Goal: Task Accomplishment & Management: Use online tool/utility

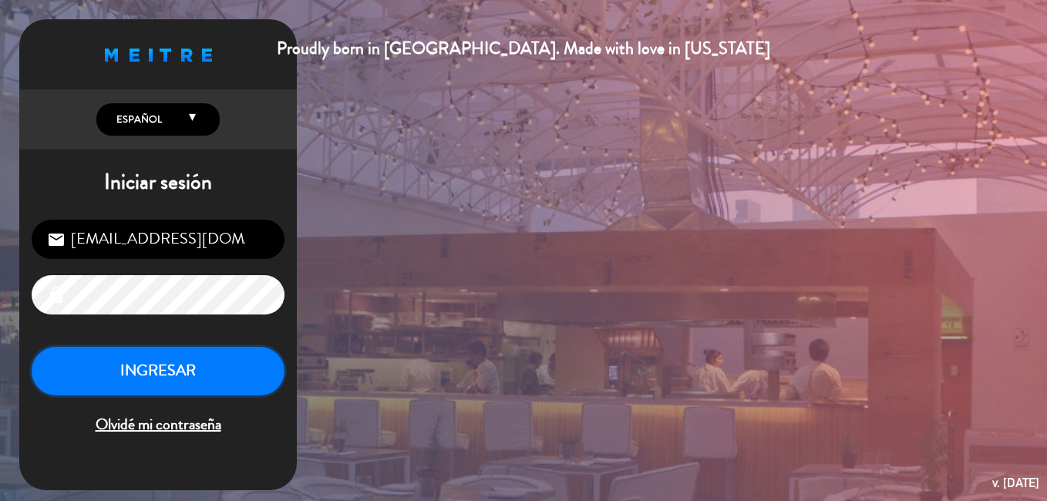
click at [177, 369] on button "INGRESAR" at bounding box center [158, 371] width 253 height 49
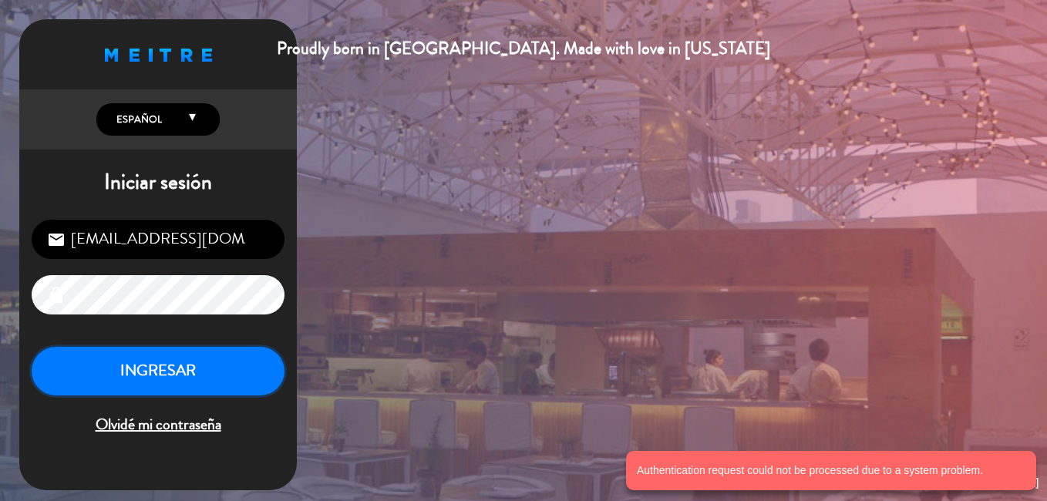
click at [177, 369] on button "INGRESAR" at bounding box center [158, 371] width 253 height 49
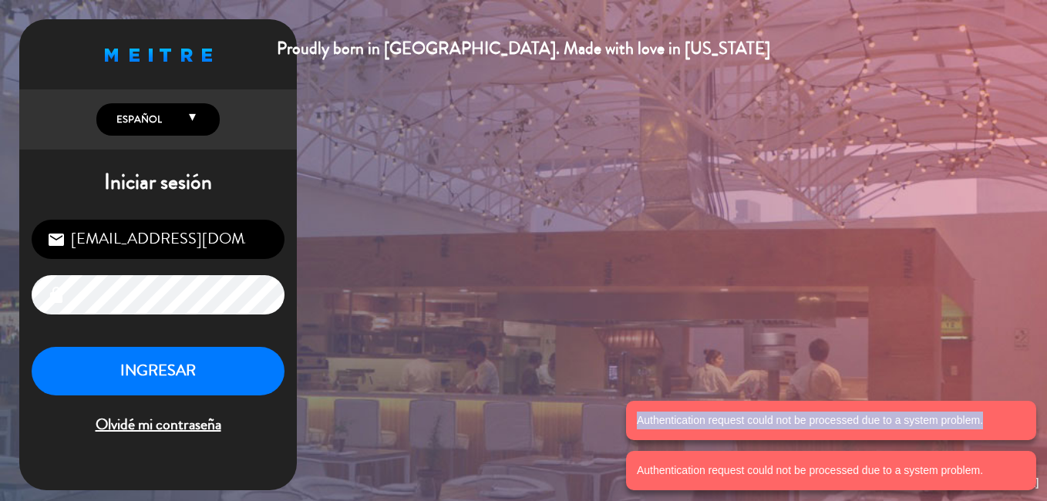
drag, startPoint x: 993, startPoint y: 422, endPoint x: 621, endPoint y: 424, distance: 372.2
click at [621, 424] on notyf-toast-container "Authentication request could not be processed due to a system problem. Authenti…" at bounding box center [831, 445] width 432 height 111
copy notyf-toast "Authentication request could not be processed due to a system problem."
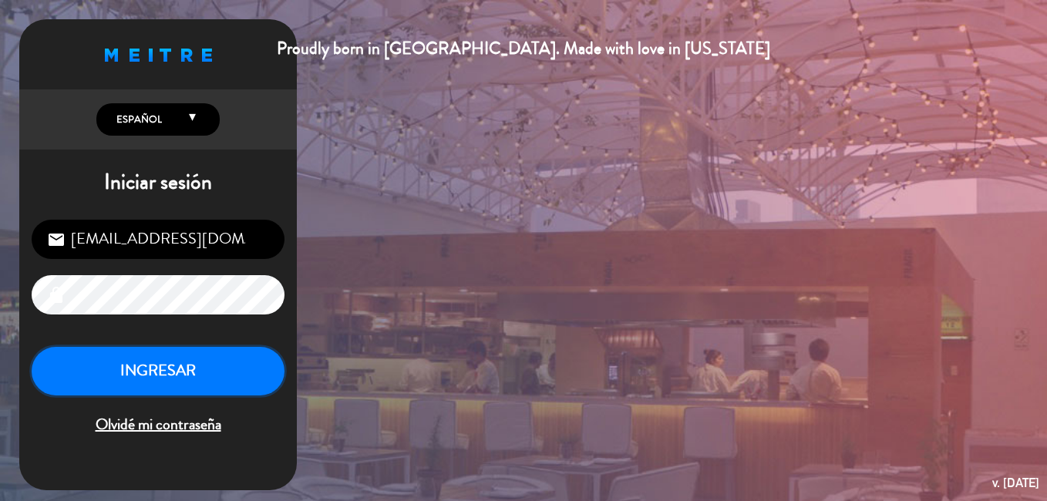
click at [204, 365] on button "INGRESAR" at bounding box center [158, 371] width 253 height 49
drag, startPoint x: 257, startPoint y: 241, endPoint x: -3, endPoint y: 247, distance: 260.5
click at [0, 247] on html "Proudly born in [GEOGRAPHIC_DATA]. Made with love in [US_STATE] English Español…" at bounding box center [523, 250] width 1047 height 501
click at [218, 371] on button "INGRESAR" at bounding box center [158, 371] width 253 height 49
click at [172, 381] on button "INGRESAR" at bounding box center [158, 371] width 253 height 49
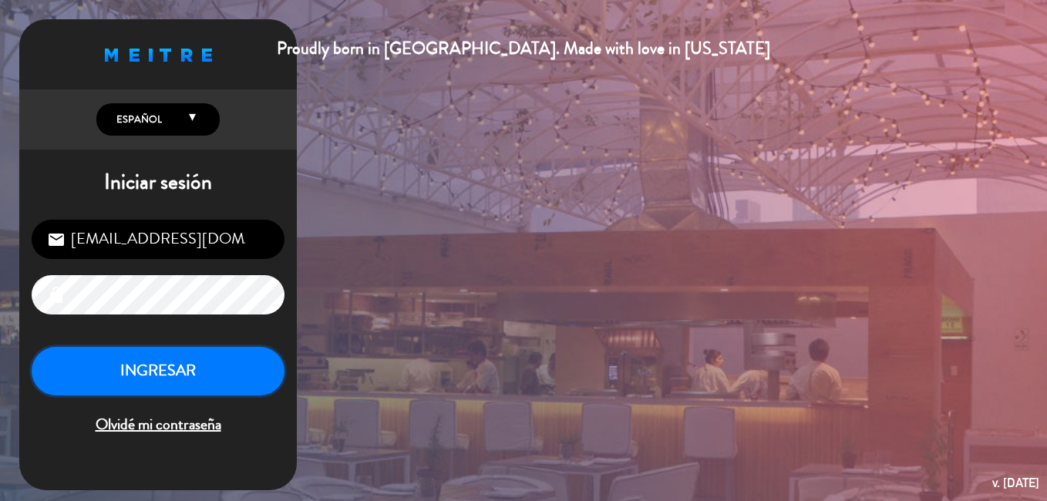
click at [129, 375] on button "INGRESAR" at bounding box center [158, 371] width 253 height 49
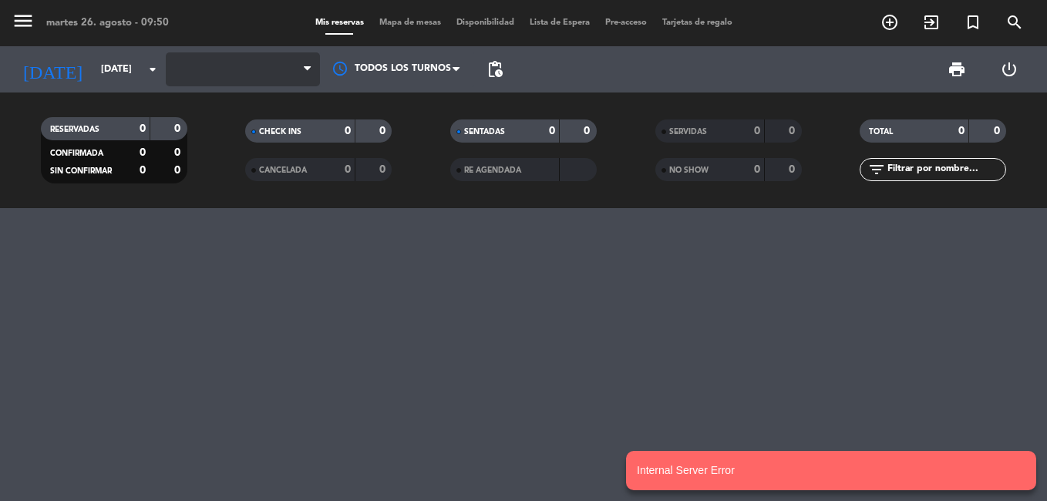
click at [230, 63] on span at bounding box center [243, 69] width 154 height 34
click at [303, 66] on span at bounding box center [243, 69] width 154 height 34
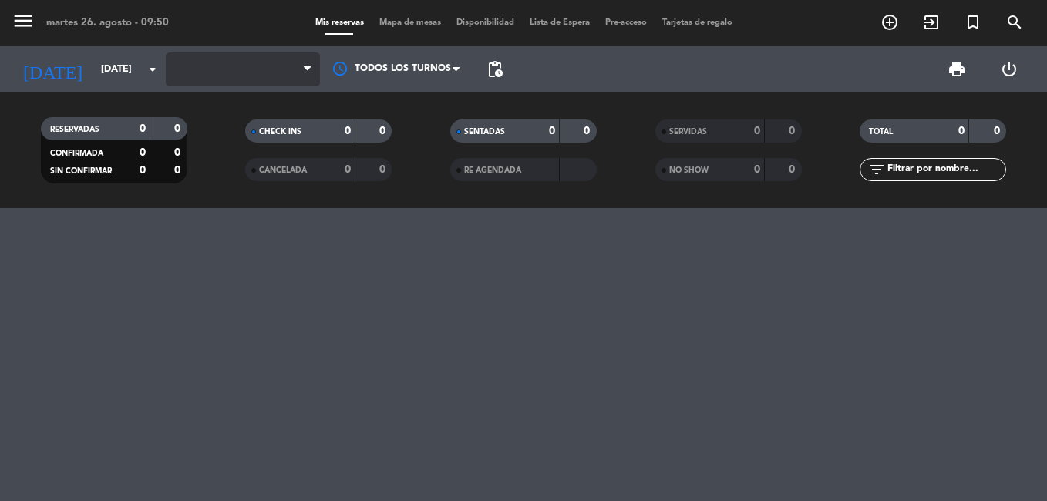
click at [280, 55] on span at bounding box center [243, 69] width 154 height 34
click at [253, 69] on span at bounding box center [243, 69] width 154 height 34
